Goal: Task Accomplishment & Management: Use online tool/utility

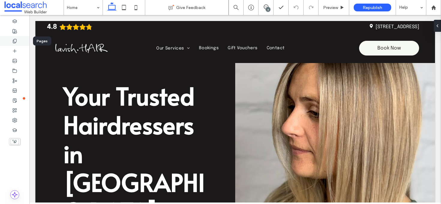
click at [19, 42] on div at bounding box center [14, 41] width 29 height 10
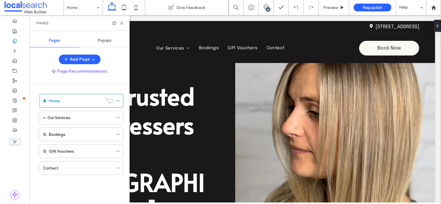
click at [98, 43] on div "Popups" at bounding box center [104, 40] width 50 height 13
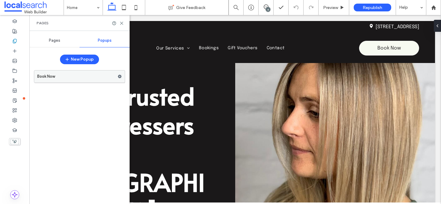
click at [96, 79] on label "Book Now" at bounding box center [77, 76] width 80 height 12
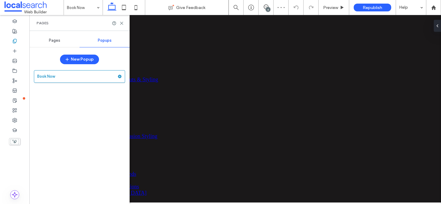
click at [29, 15] on div "+ Add Section" at bounding box center [29, 15] width 0 height 0
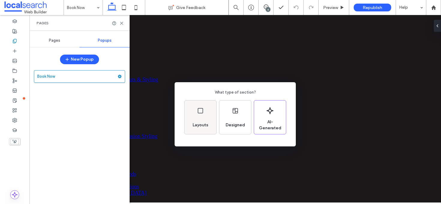
click at [201, 115] on div "Layouts" at bounding box center [200, 117] width 32 height 34
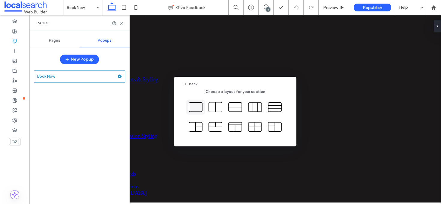
click at [198, 108] on icon at bounding box center [195, 107] width 15 height 15
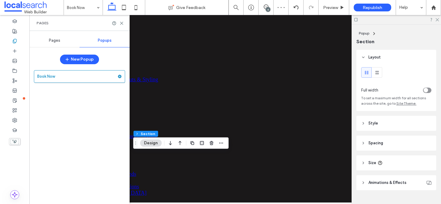
click at [29, 15] on div at bounding box center [29, 15] width 0 height 0
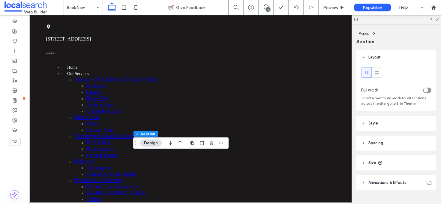
scroll to position [82, 0]
click at [211, 144] on icon "button" at bounding box center [211, 143] width 5 height 5
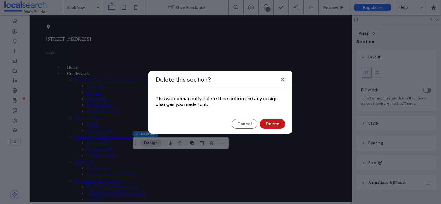
click at [274, 124] on button "Delete" at bounding box center [272, 124] width 25 height 10
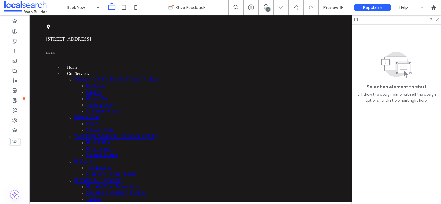
scroll to position [0, 0]
click at [29, 15] on div "Book Now" at bounding box center [29, 15] width 0 height 0
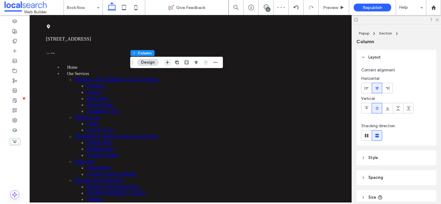
click at [169, 62] on icon "button" at bounding box center [167, 62] width 5 height 5
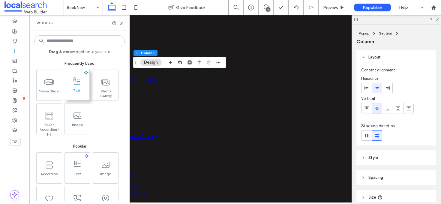
click at [88, 79] on span at bounding box center [76, 81] width 25 height 13
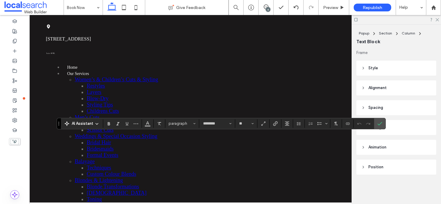
drag, startPoint x: 256, startPoint y: 152, endPoint x: 136, endPoint y: 135, distance: 121.5
click at [29, 15] on p "**********" at bounding box center [29, 15] width 0 height 0
paste div
click at [149, 123] on icon "Color" at bounding box center [147, 123] width 5 height 5
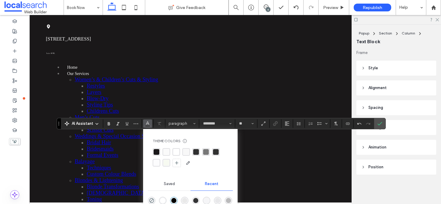
click at [166, 153] on div "rgba(250,250,250,1)" at bounding box center [166, 152] width 6 height 6
type input "**"
click at [167, 153] on div "rgba(250,250,250,1)" at bounding box center [166, 152] width 6 height 6
click at [174, 154] on div "rgba(255, 255, 255, 1)" at bounding box center [176, 152] width 6 height 6
click at [29, 15] on p "**********" at bounding box center [29, 15] width 0 height 0
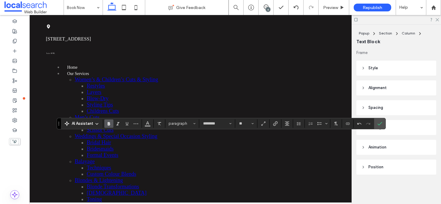
drag, startPoint x: 256, startPoint y: 146, endPoint x: 139, endPoint y: 137, distance: 118.0
click at [29, 15] on p "**********" at bounding box center [29, 15] width 0 height 0
click at [151, 124] on button "Color" at bounding box center [147, 123] width 9 height 8
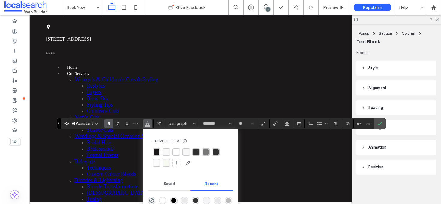
click at [174, 149] on div "rgba(255, 255, 255, 1)" at bounding box center [176, 152] width 6 height 6
click at [109, 123] on use "Bold" at bounding box center [109, 123] width 2 height 3
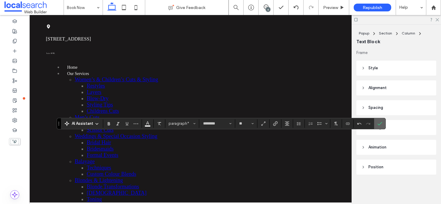
click at [383, 124] on label "Confirm" at bounding box center [379, 123] width 9 height 11
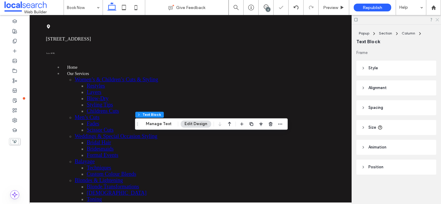
click at [435, 20] on icon at bounding box center [437, 19] width 4 height 4
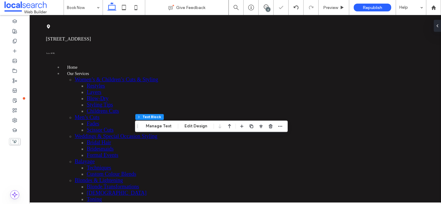
drag, startPoint x: 360, startPoint y: 93, endPoint x: 354, endPoint y: 98, distance: 8.2
drag, startPoint x: 316, startPoint y: 185, endPoint x: 303, endPoint y: 163, distance: 25.8
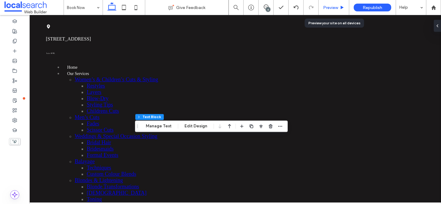
click at [321, 6] on div "Preview" at bounding box center [334, 7] width 30 height 5
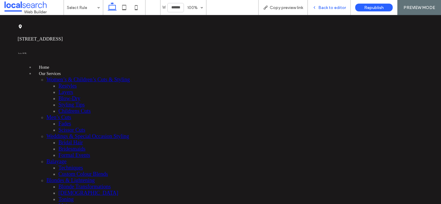
click at [333, 7] on span "Back to editor" at bounding box center [332, 7] width 28 height 5
